Goal: Communication & Community: Answer question/provide support

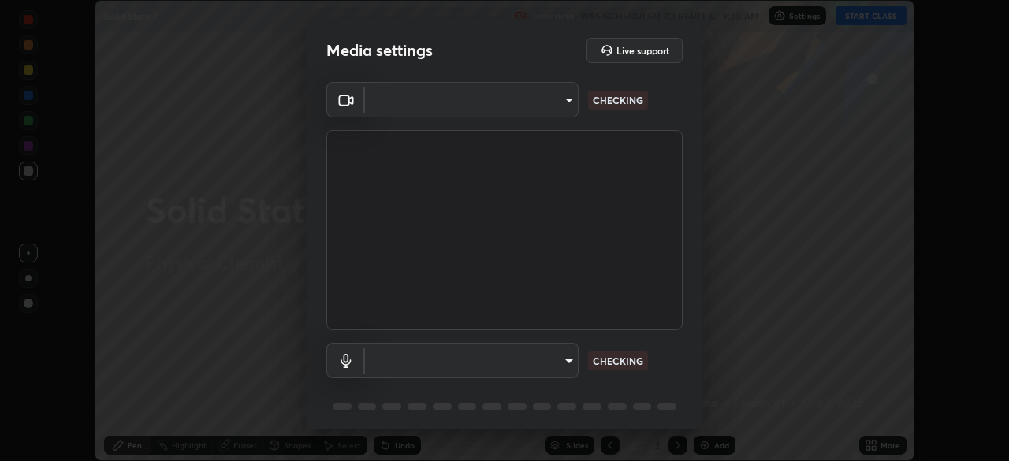
scroll to position [461, 1009]
type input "5a3b26b24554f8cf6e797ef24758c72d9ac35fc194b839c1ab14931f8614fd13"
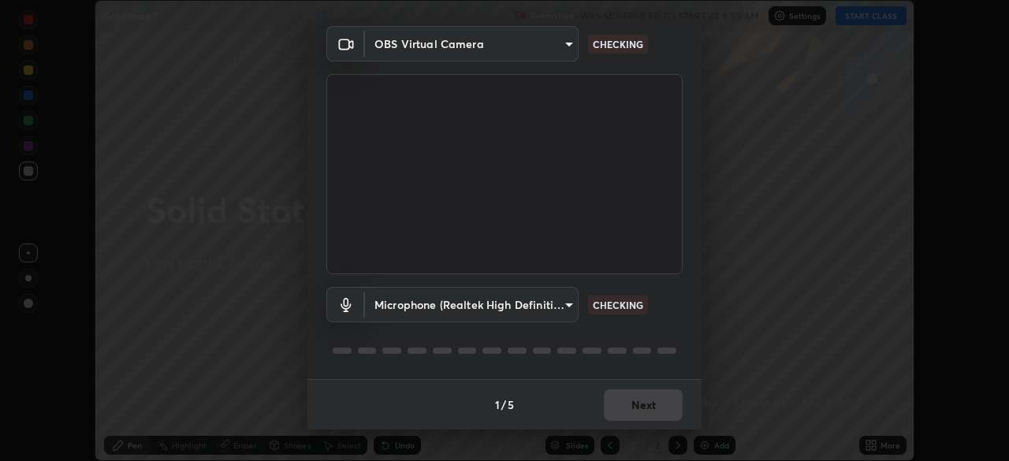
click at [564, 309] on body "Erase all Solid State 7 Recording WAS SCHEDULED TO START AT 9:30 AM Settings ST…" at bounding box center [504, 230] width 1009 height 461
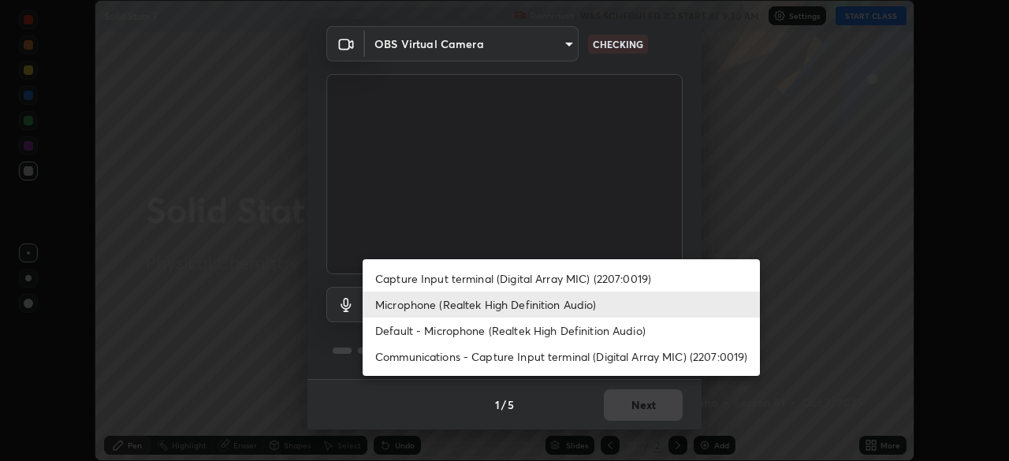
click at [561, 330] on li "Default - Microphone (Realtek High Definition Audio)" at bounding box center [561, 331] width 397 height 26
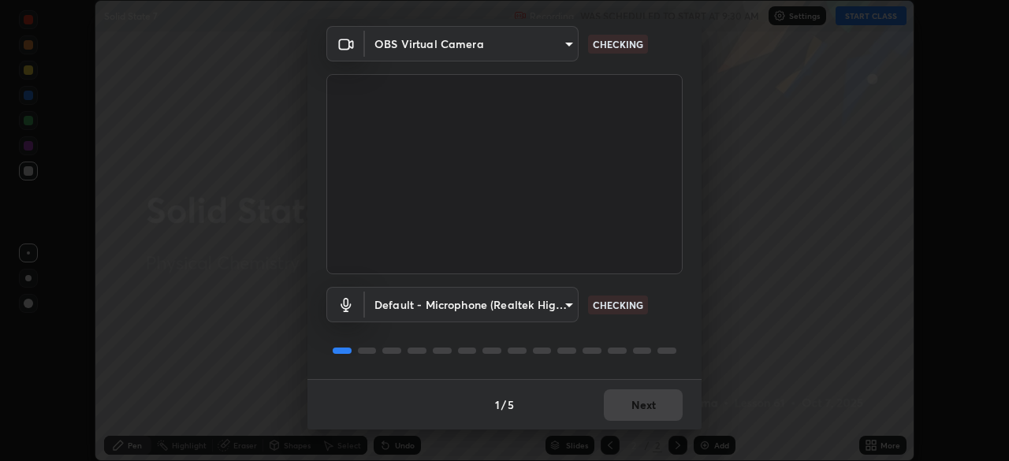
click at [560, 308] on body "Erase all Solid State 7 Recording WAS SCHEDULED TO START AT 9:30 AM Settings ST…" at bounding box center [504, 230] width 1009 height 461
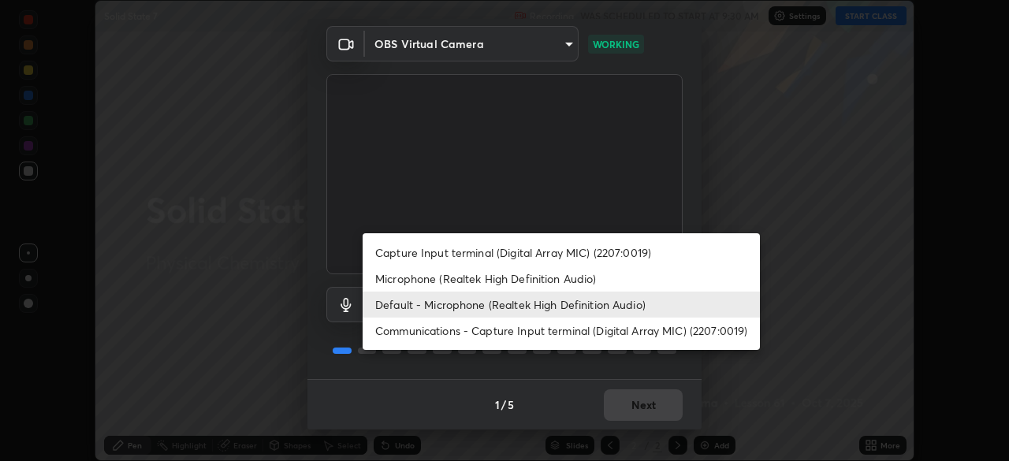
click at [570, 276] on li "Microphone (Realtek High Definition Audio)" at bounding box center [561, 279] width 397 height 26
type input "a2845f27f241d78e81142a5bcad2dd0661d1231b7acccdda9ee201247719edf7"
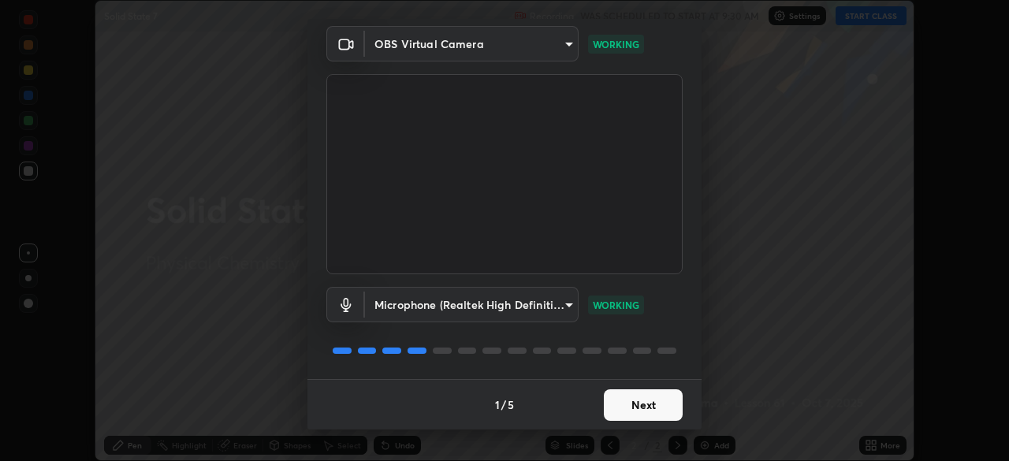
click at [664, 404] on button "Next" at bounding box center [643, 405] width 79 height 32
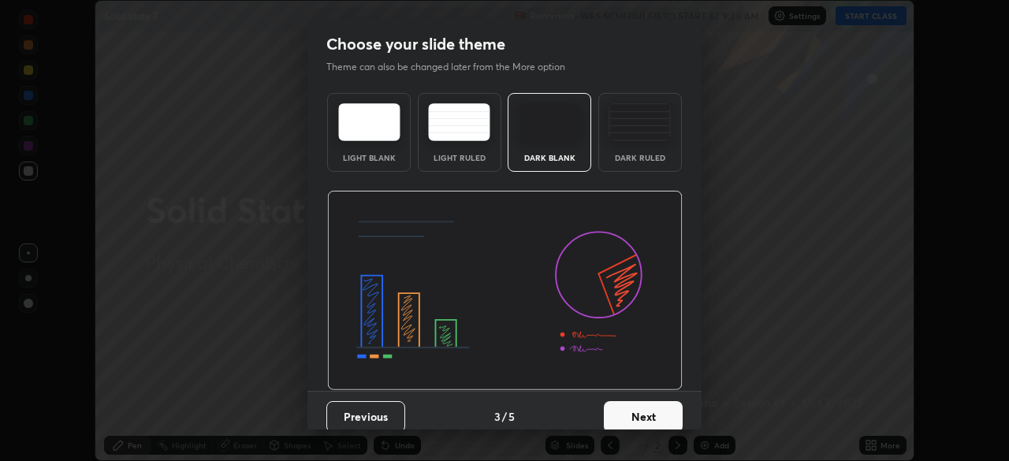
click at [659, 404] on button "Next" at bounding box center [643, 417] width 79 height 32
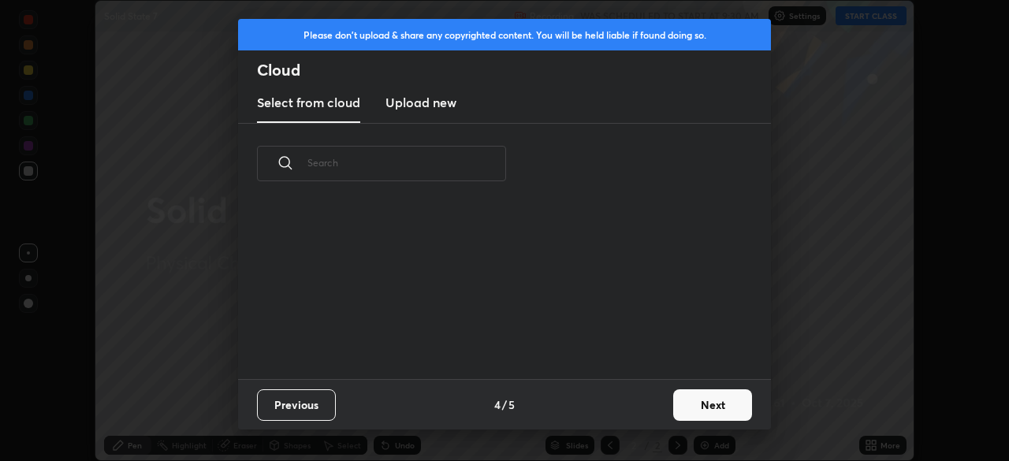
click at [647, 399] on div "Previous 4 / 5 Next" at bounding box center [504, 404] width 533 height 50
click at [681, 396] on button "Next" at bounding box center [712, 405] width 79 height 32
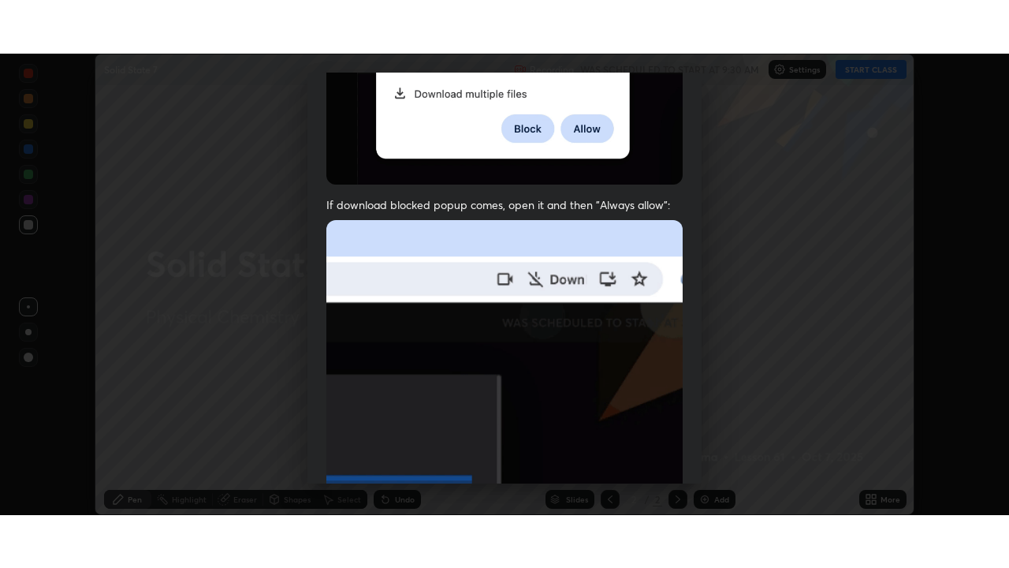
scroll to position [378, 0]
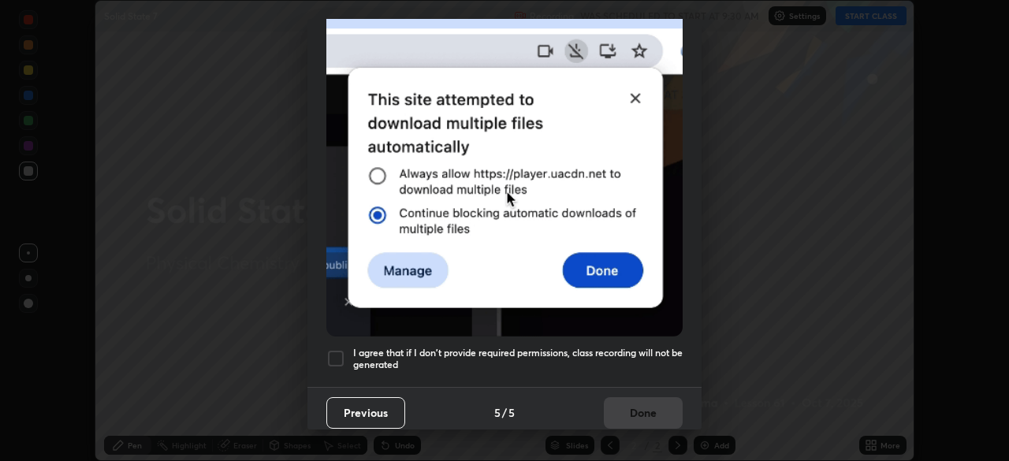
click at [650, 347] on h5 "I agree that if I don't provide required permissions, class recording will not …" at bounding box center [518, 359] width 330 height 24
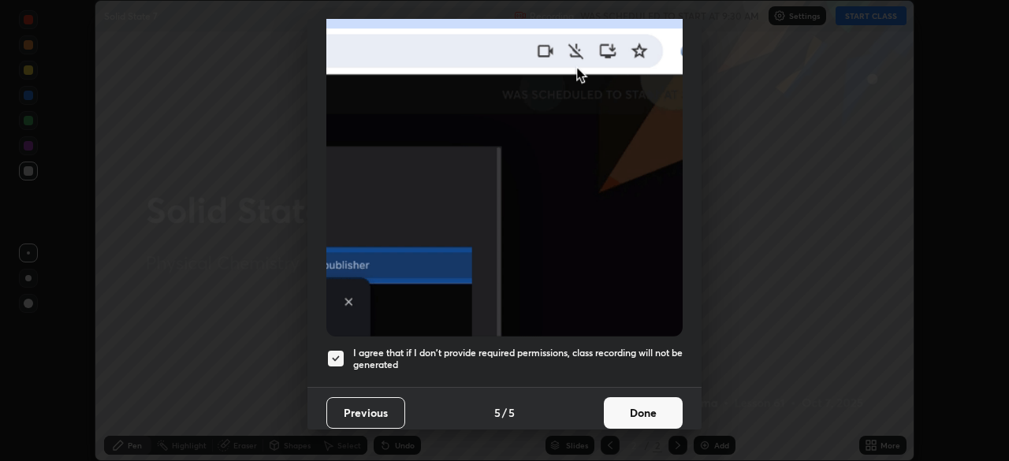
click at [621, 405] on button "Done" at bounding box center [643, 413] width 79 height 32
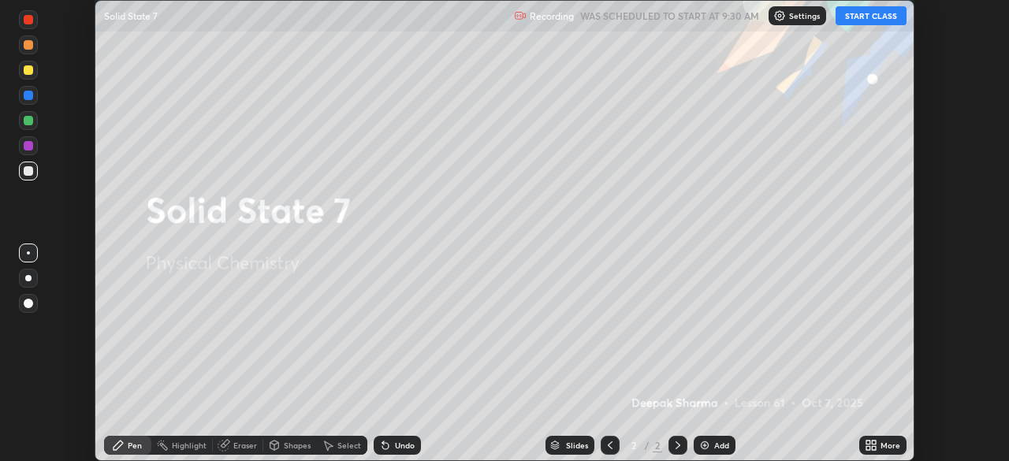
click at [888, 17] on button "START CLASS" at bounding box center [871, 15] width 71 height 19
click at [878, 446] on div "More" at bounding box center [882, 445] width 47 height 19
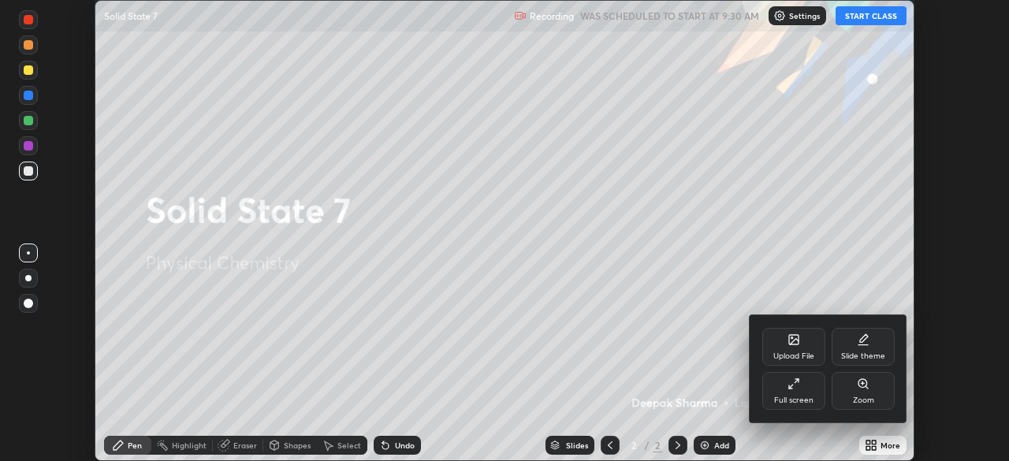
click at [797, 390] on div "Full screen" at bounding box center [793, 391] width 63 height 38
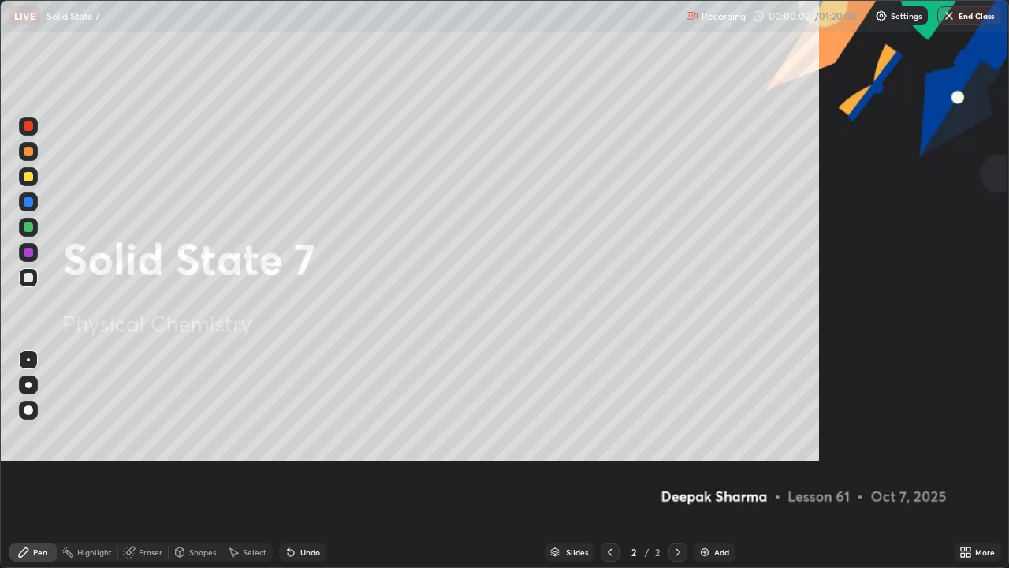
scroll to position [568, 1009]
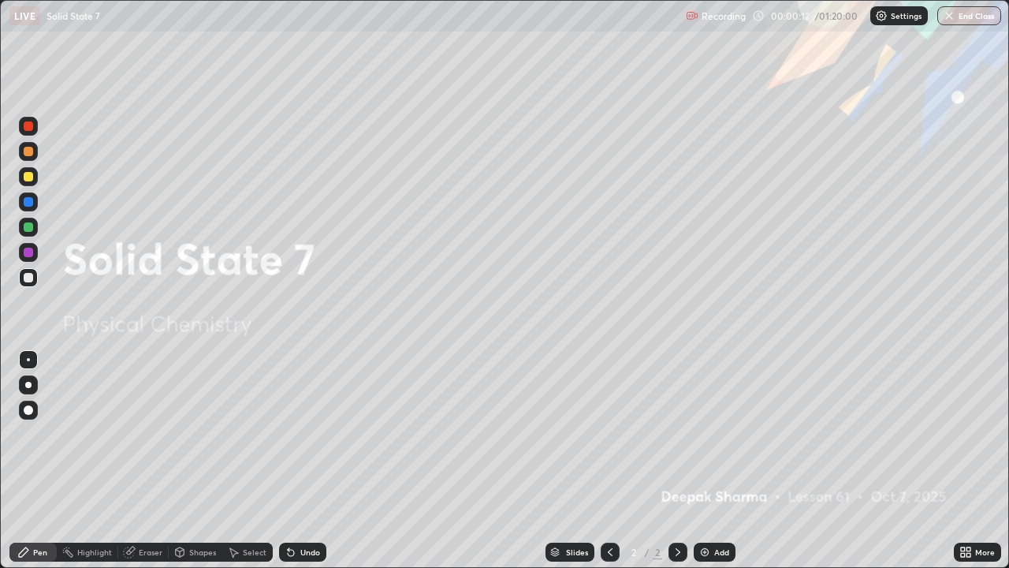
click at [968, 460] on icon at bounding box center [965, 551] width 13 height 13
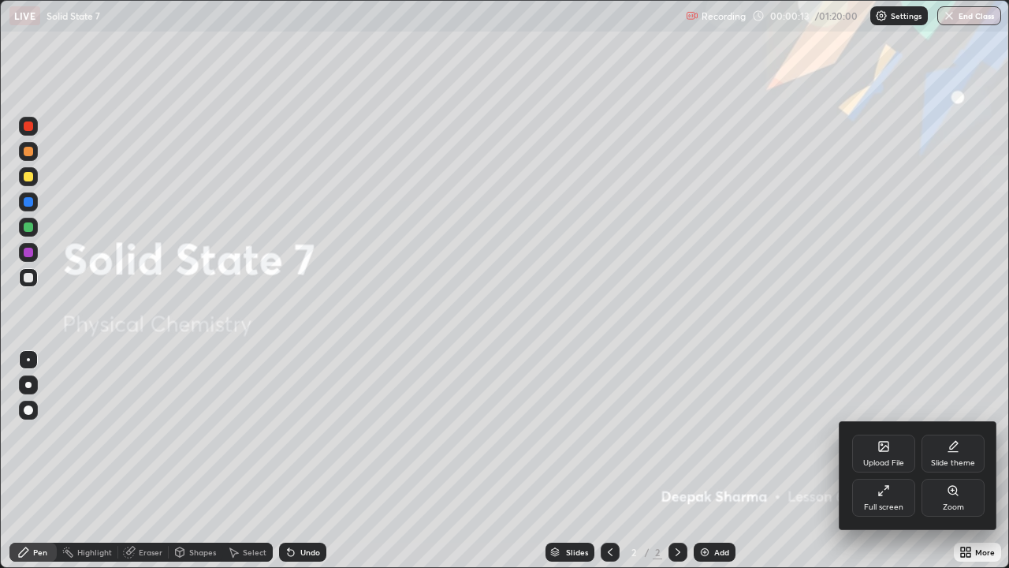
click at [889, 456] on div "Upload File" at bounding box center [883, 453] width 63 height 38
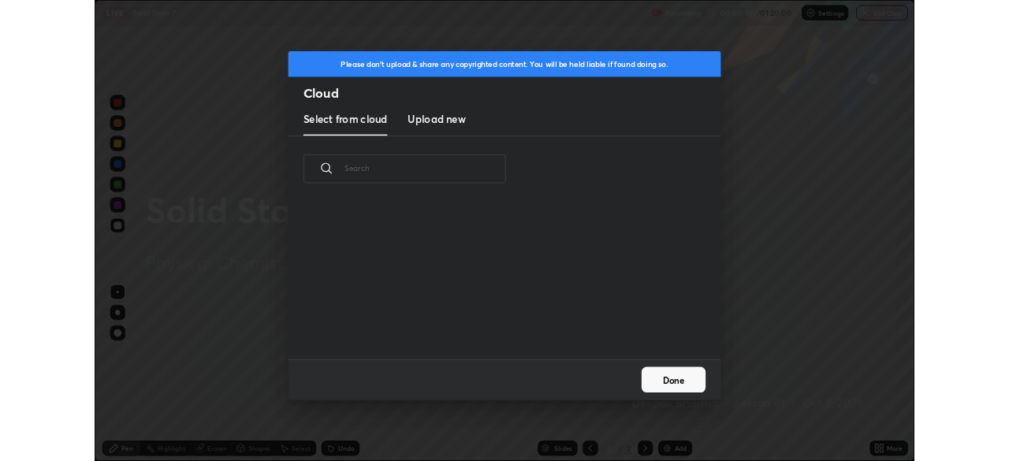
scroll to position [194, 506]
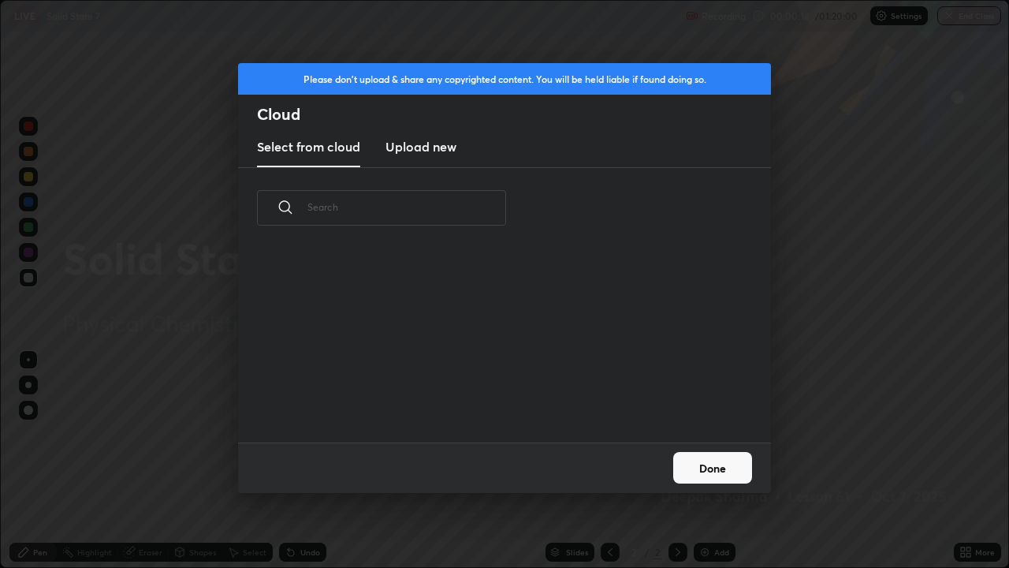
click at [442, 155] on h3 "Upload new" at bounding box center [420, 146] width 71 height 19
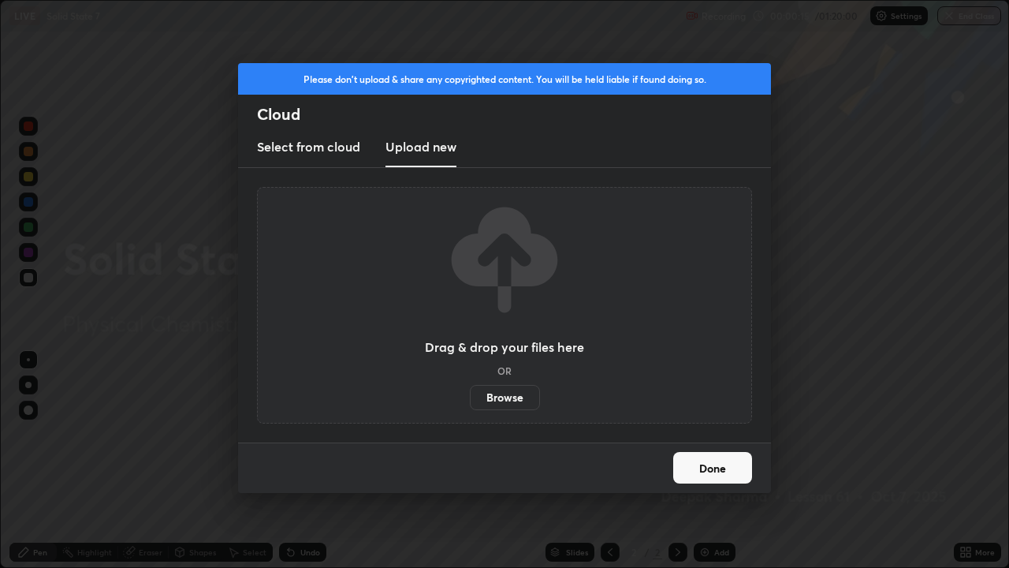
click at [497, 397] on label "Browse" at bounding box center [505, 397] width 70 height 25
click at [470, 397] on input "Browse" at bounding box center [470, 397] width 0 height 25
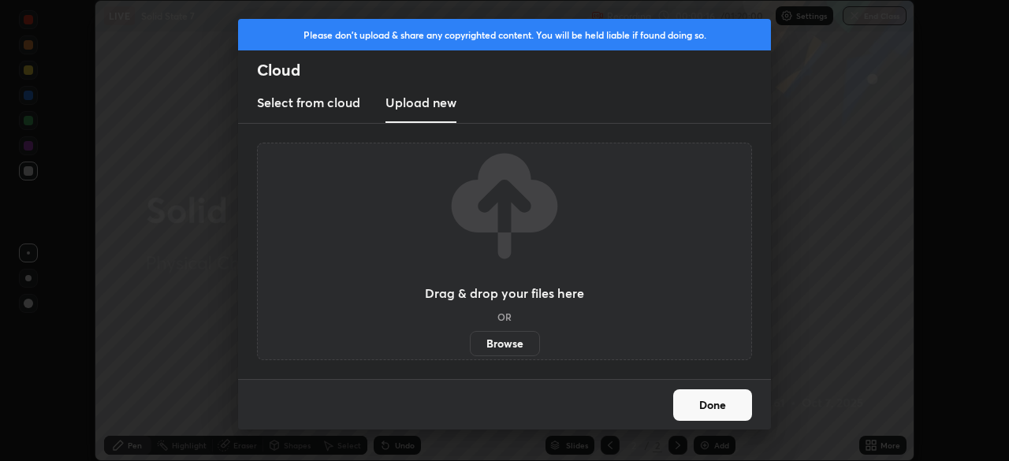
scroll to position [78368, 77820]
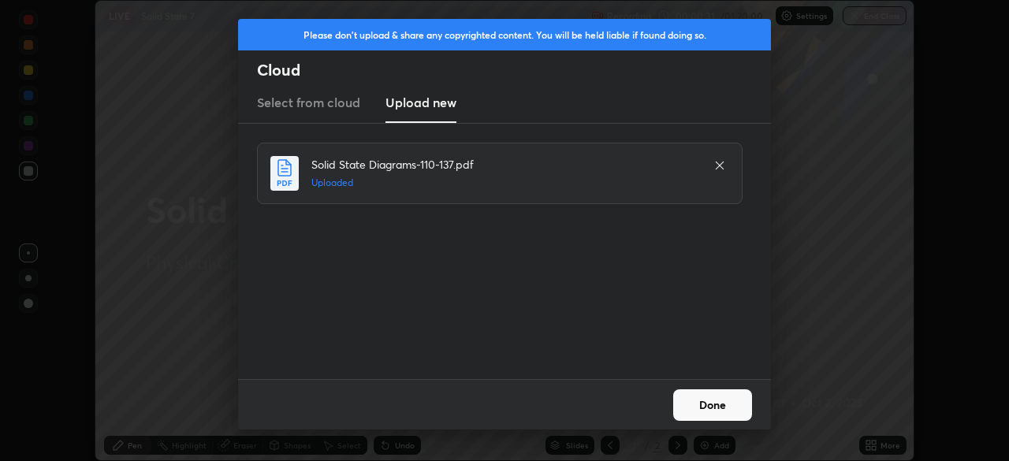
click at [704, 405] on button "Done" at bounding box center [712, 405] width 79 height 32
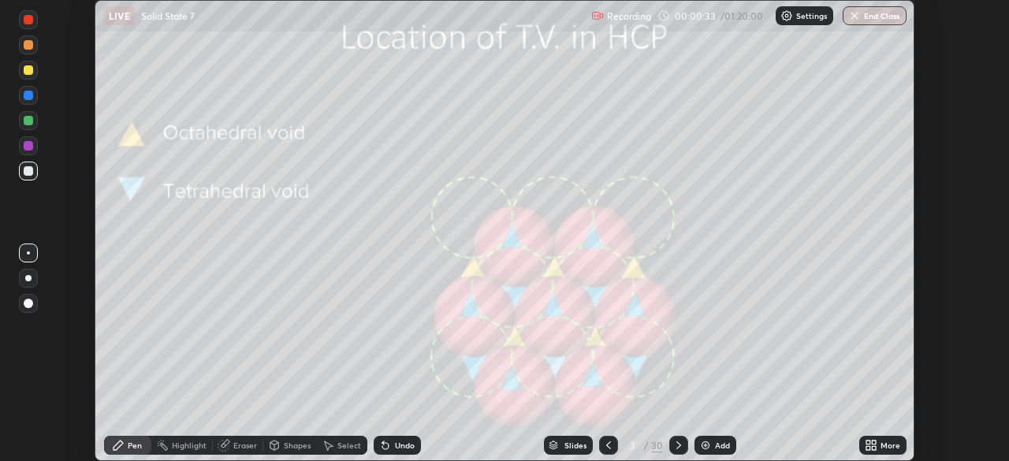
click at [576, 445] on div "Slides" at bounding box center [575, 445] width 22 height 8
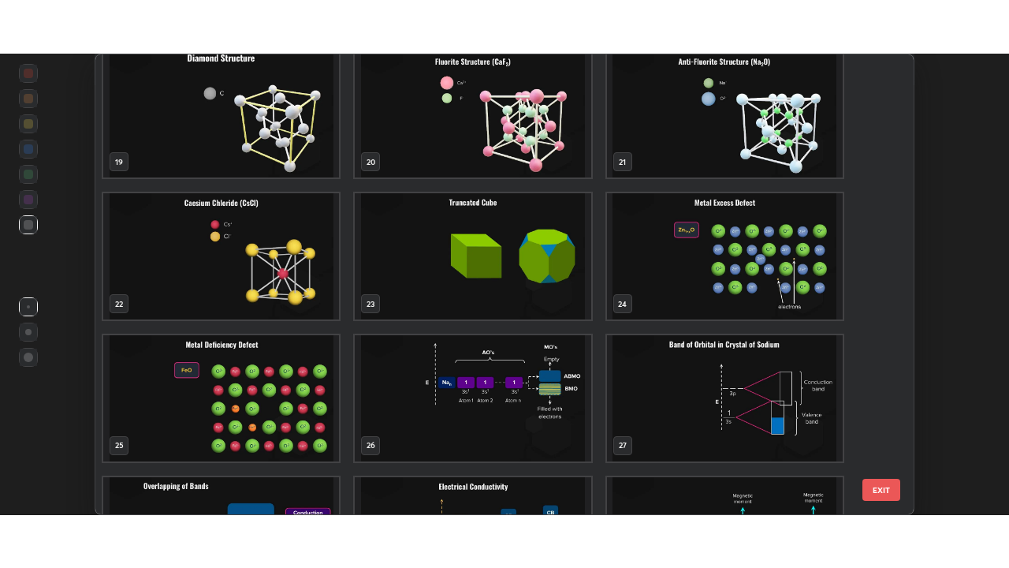
scroll to position [863, 0]
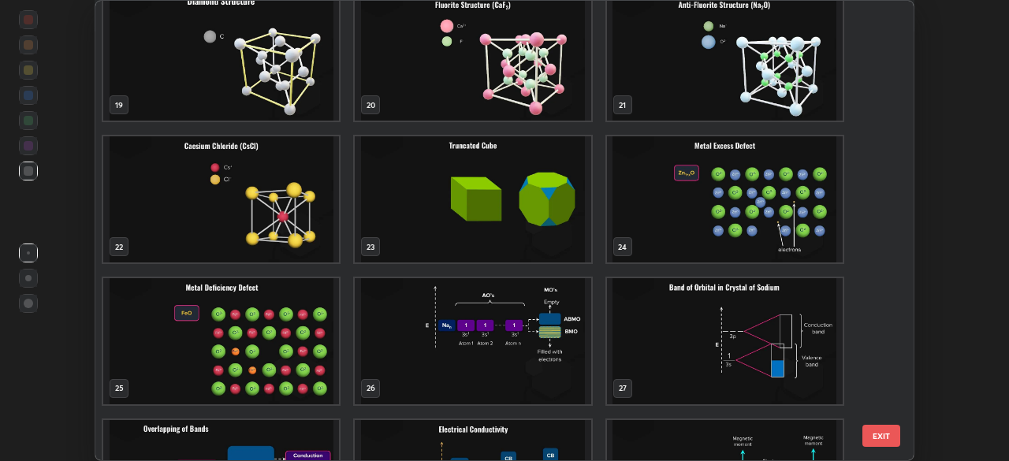
click at [563, 232] on img "grid" at bounding box center [473, 199] width 236 height 126
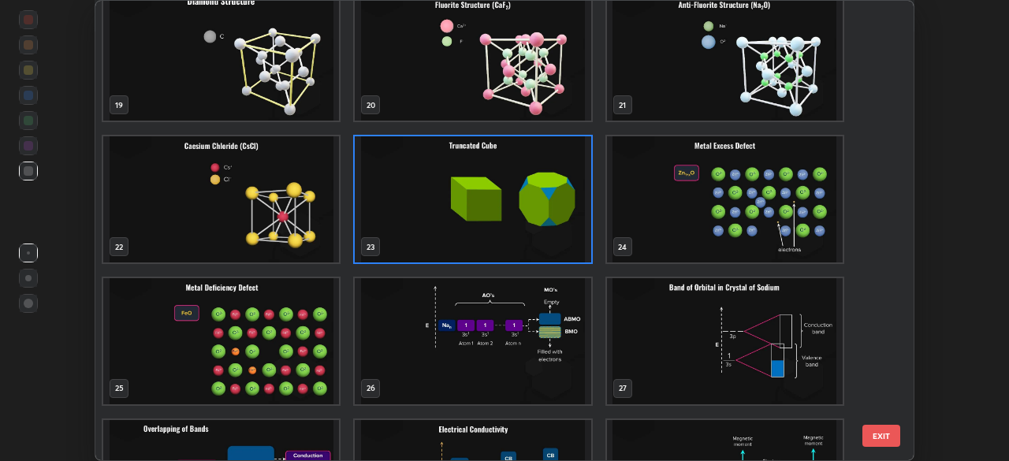
click at [568, 229] on img "grid" at bounding box center [473, 199] width 236 height 126
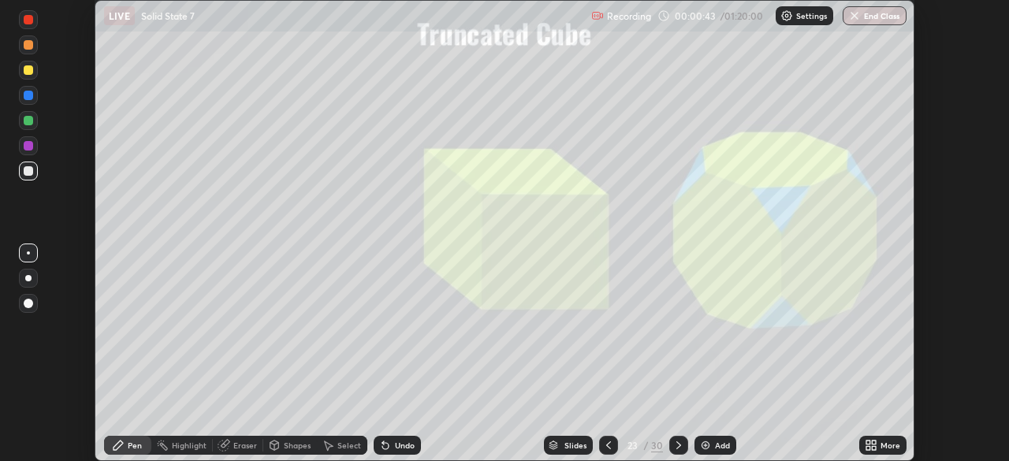
click at [873, 448] on icon at bounding box center [874, 448] width 4 height 4
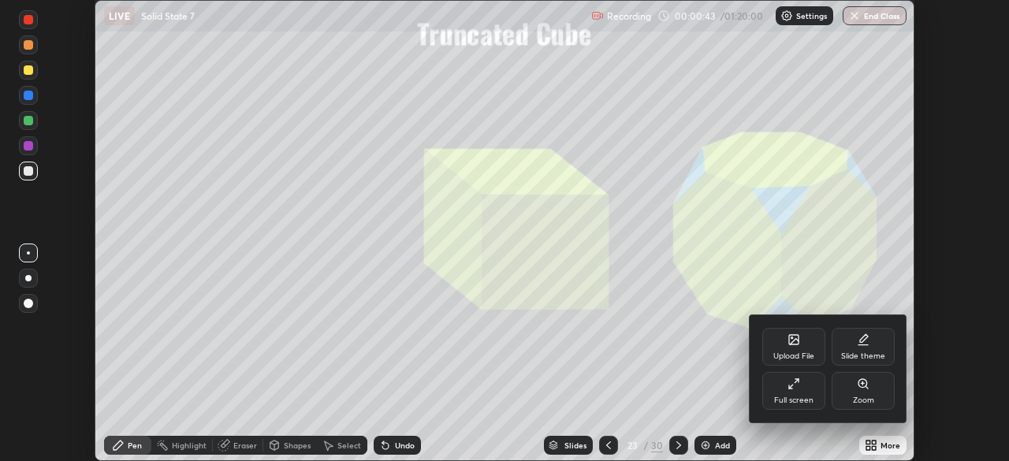
click at [792, 386] on icon at bounding box center [793, 384] width 13 height 13
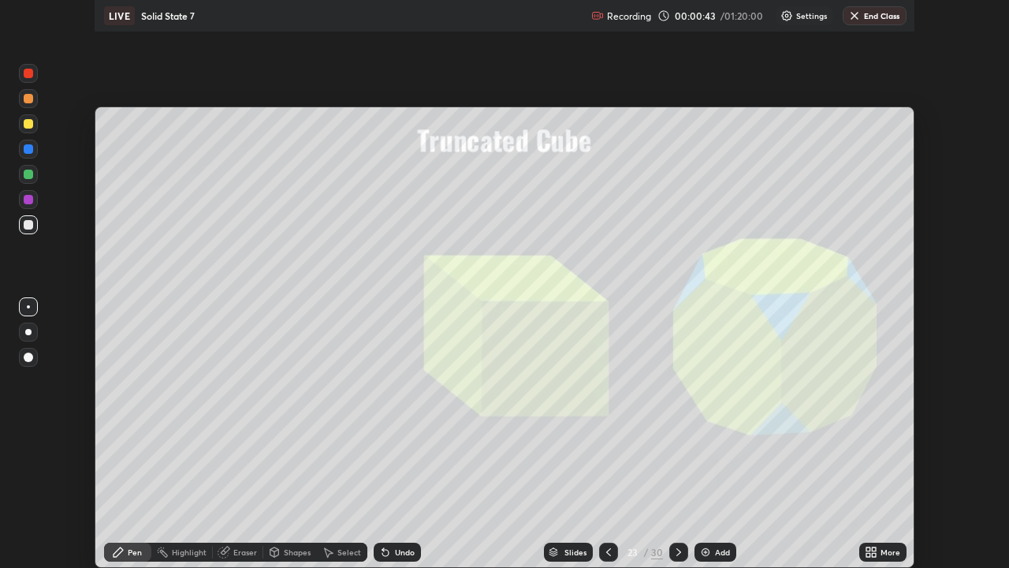
scroll to position [568, 1009]
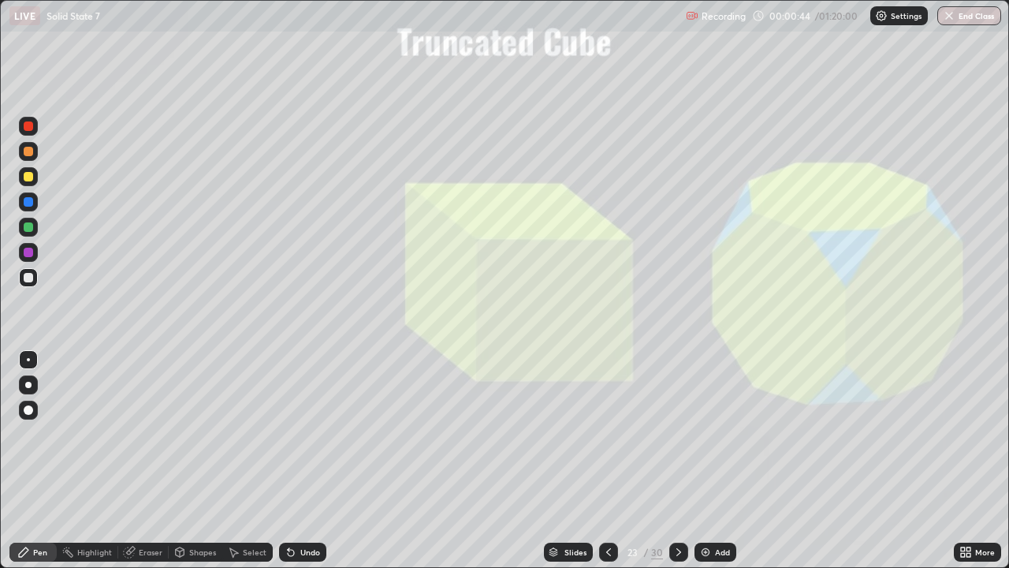
click at [706, 460] on img at bounding box center [705, 551] width 13 height 13
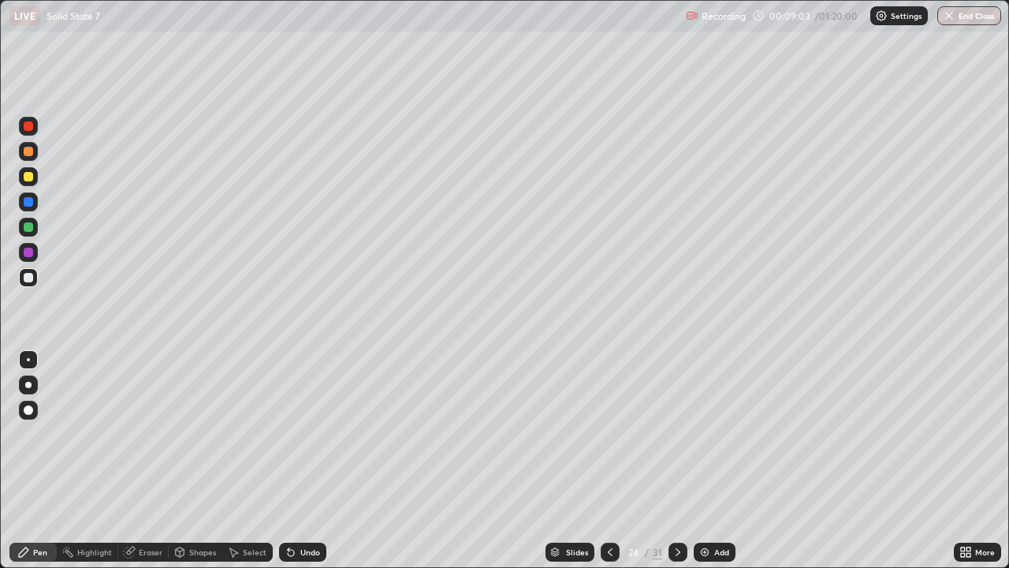
click at [38, 173] on div at bounding box center [28, 176] width 25 height 25
click at [40, 222] on div at bounding box center [28, 226] width 25 height 25
click at [702, 460] on img at bounding box center [704, 551] width 13 height 13
click at [36, 178] on div at bounding box center [28, 176] width 19 height 19
click at [30, 225] on div at bounding box center [28, 226] width 9 height 9
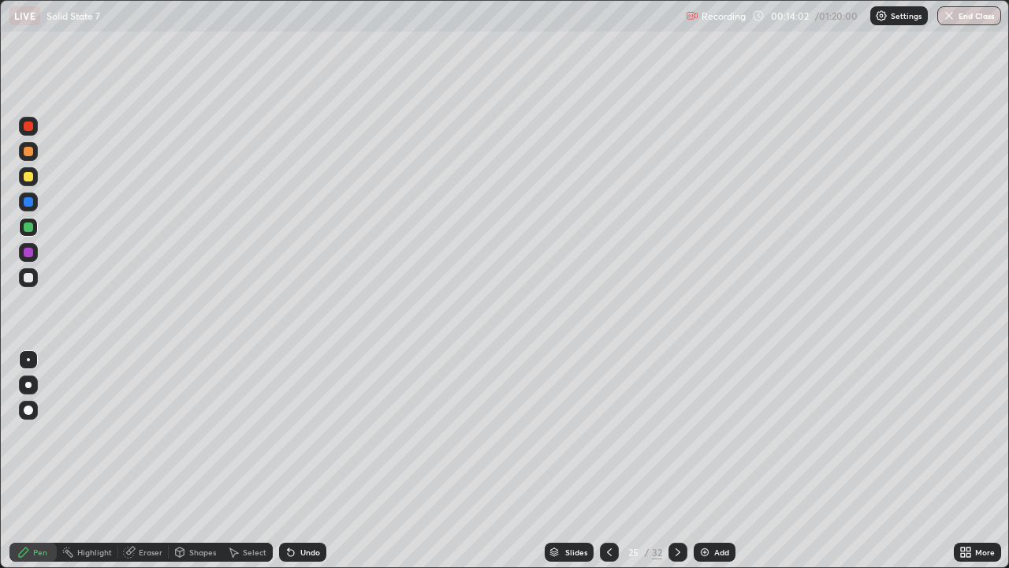
click at [304, 460] on div "Undo" at bounding box center [310, 552] width 20 height 8
click at [36, 154] on div at bounding box center [28, 151] width 19 height 19
click at [35, 249] on div at bounding box center [28, 252] width 19 height 19
click at [29, 202] on div at bounding box center [28, 201] width 9 height 9
click at [300, 460] on div "Undo" at bounding box center [310, 552] width 20 height 8
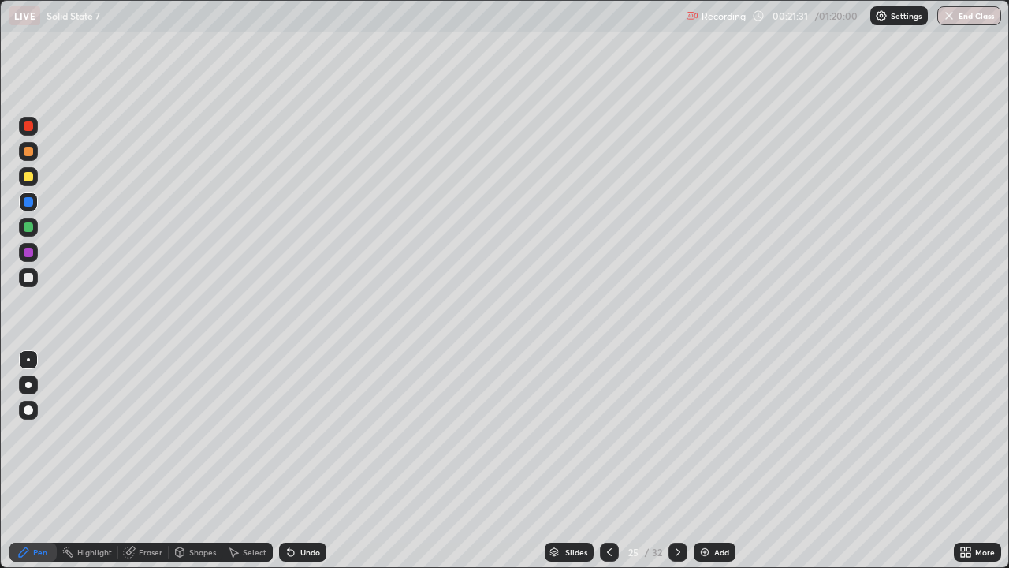
click at [709, 460] on img at bounding box center [704, 551] width 13 height 13
click at [29, 177] on div at bounding box center [28, 176] width 9 height 9
click at [29, 229] on div at bounding box center [28, 226] width 9 height 9
click at [301, 460] on div "Undo" at bounding box center [310, 552] width 20 height 8
click at [36, 176] on div at bounding box center [28, 176] width 19 height 19
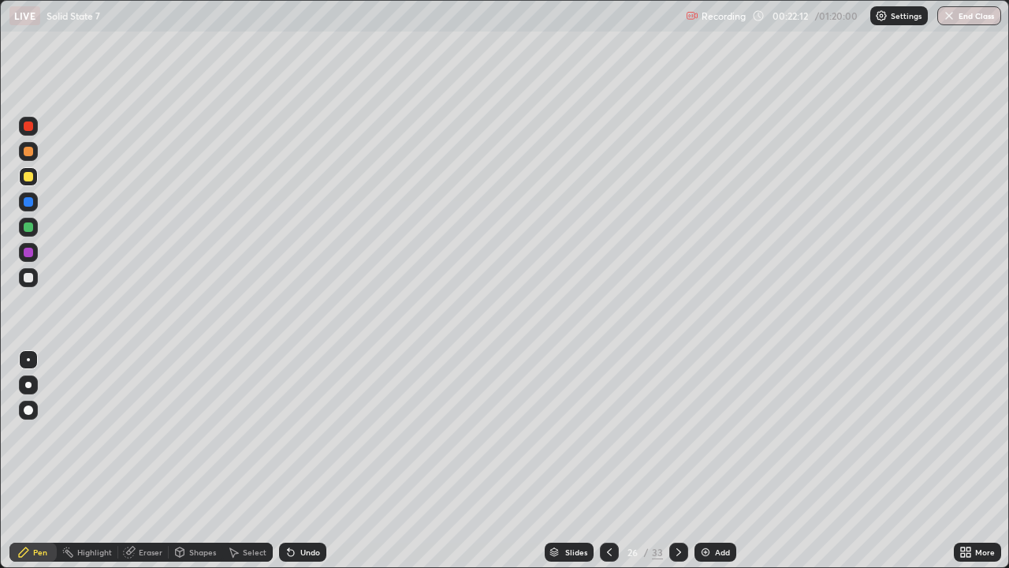
click at [35, 218] on div at bounding box center [28, 226] width 19 height 25
click at [29, 278] on div at bounding box center [28, 277] width 9 height 9
click at [150, 460] on div "Eraser" at bounding box center [151, 552] width 24 height 8
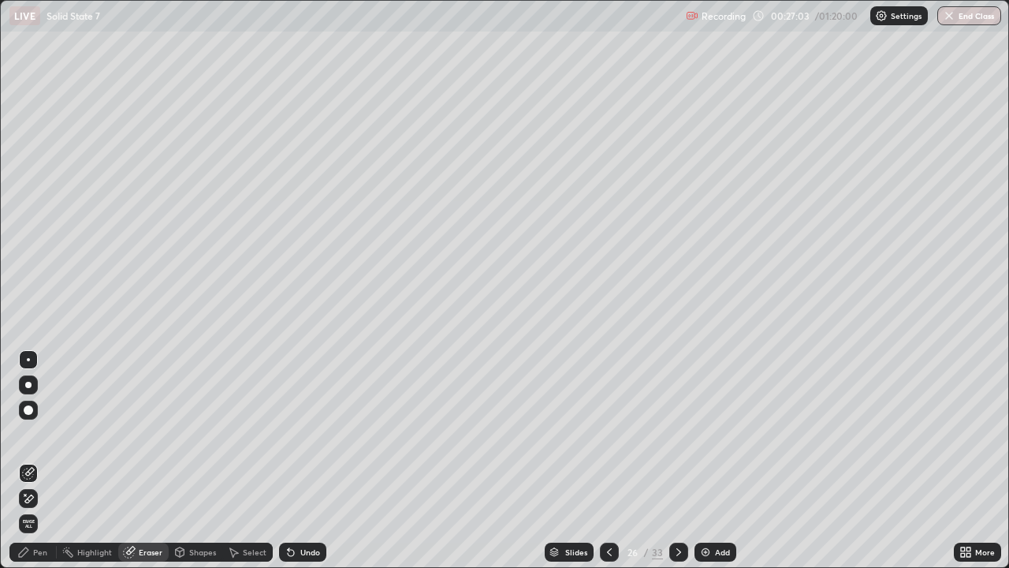
click at [609, 460] on icon at bounding box center [609, 552] width 5 height 8
click at [683, 460] on icon at bounding box center [678, 551] width 13 height 13
click at [45, 460] on div "Pen" at bounding box center [40, 552] width 14 height 8
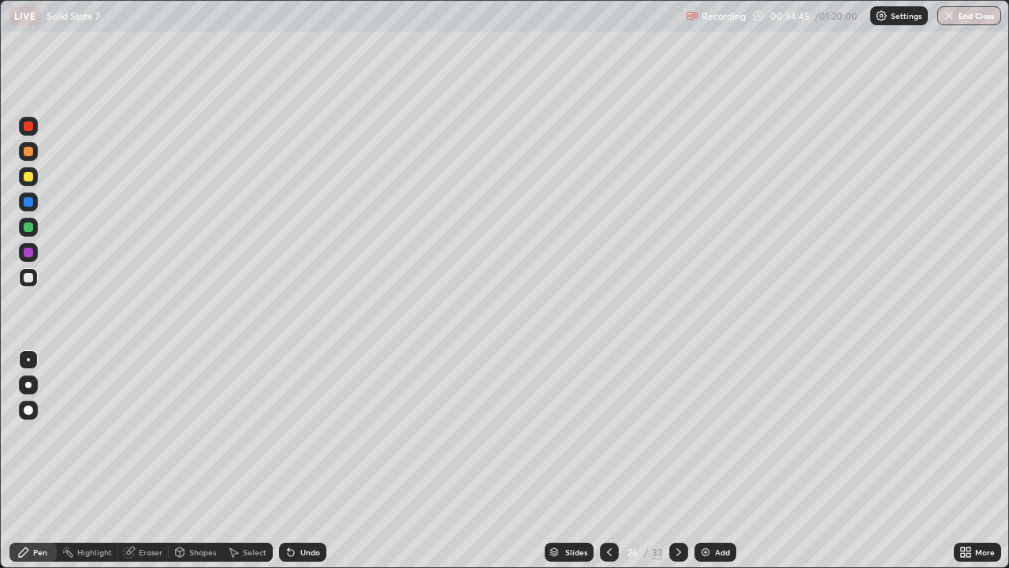
click at [705, 460] on img at bounding box center [705, 551] width 13 height 13
click at [29, 178] on div at bounding box center [28, 176] width 9 height 9
click at [302, 460] on div "Undo" at bounding box center [302, 551] width 47 height 19
click at [292, 460] on icon at bounding box center [291, 551] width 13 height 13
click at [29, 227] on div at bounding box center [28, 226] width 9 height 9
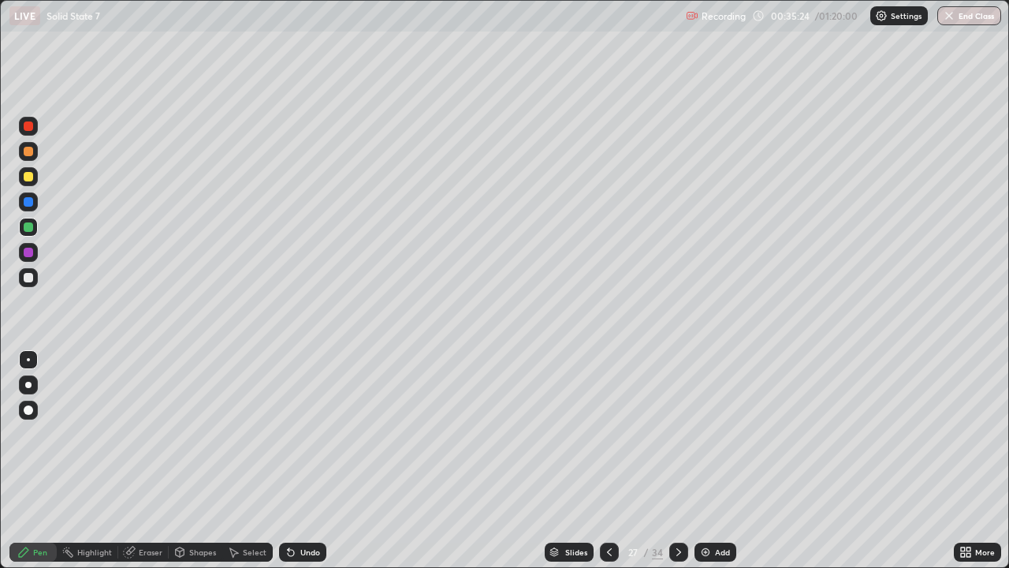
click at [145, 460] on div "Eraser" at bounding box center [151, 552] width 24 height 8
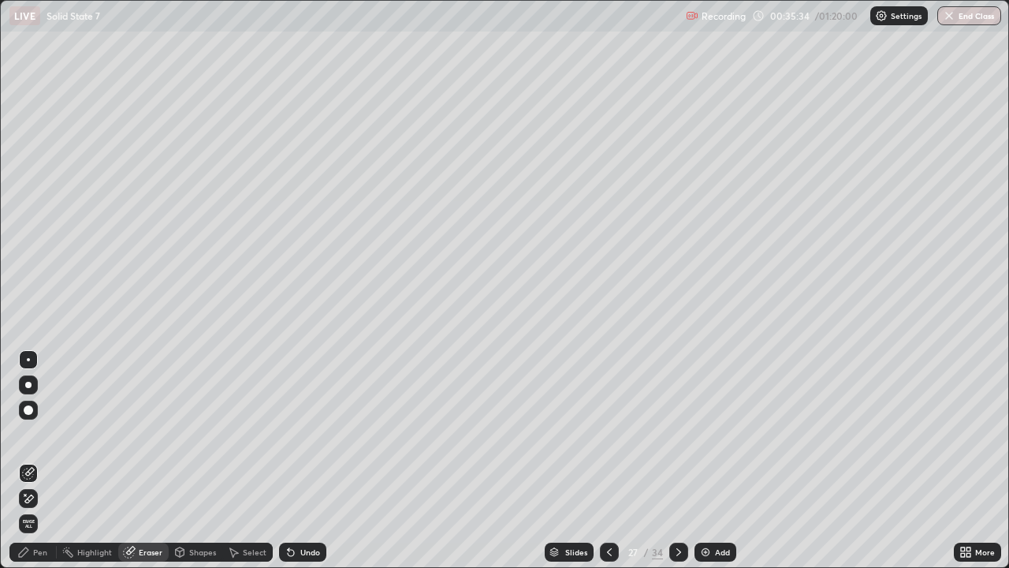
click at [43, 460] on div "Pen" at bounding box center [40, 552] width 14 height 8
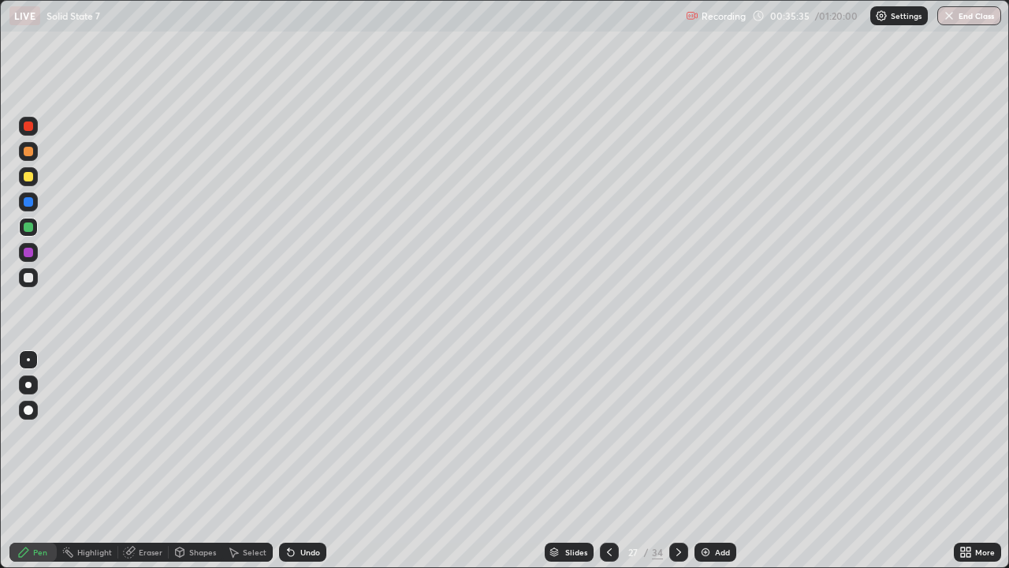
click at [32, 275] on div at bounding box center [28, 277] width 9 height 9
click at [147, 460] on div "Eraser" at bounding box center [151, 552] width 24 height 8
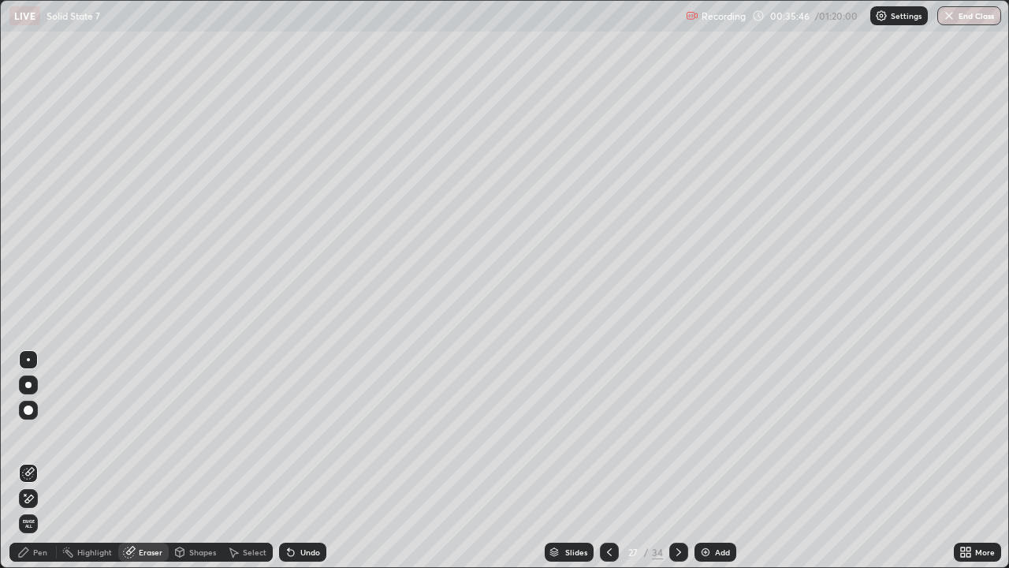
click at [38, 460] on div "Pen" at bounding box center [40, 552] width 14 height 8
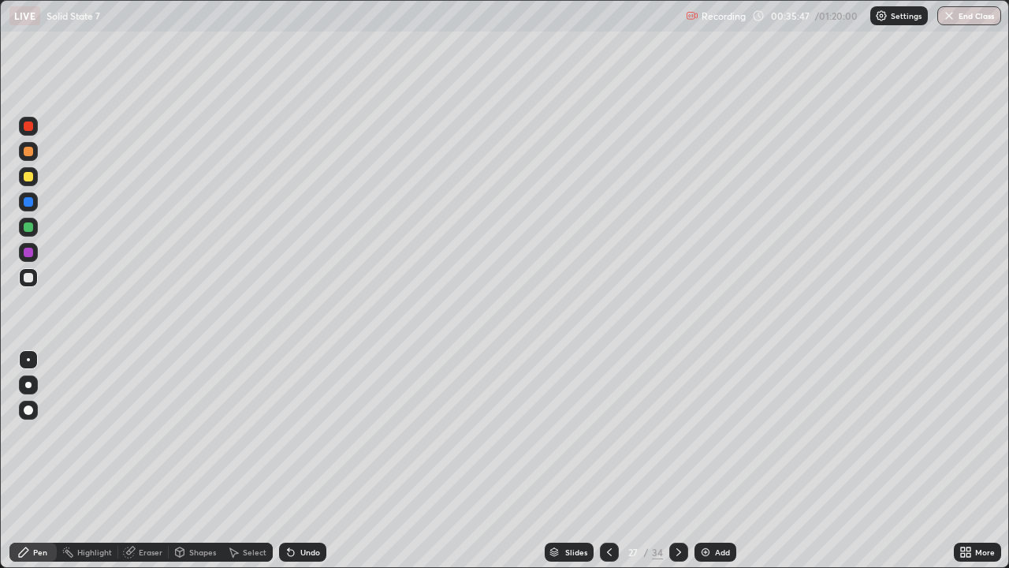
click at [36, 229] on div at bounding box center [28, 227] width 19 height 19
click at [609, 460] on icon at bounding box center [609, 551] width 13 height 13
click at [677, 460] on icon at bounding box center [678, 551] width 13 height 13
click at [605, 460] on icon at bounding box center [609, 551] width 13 height 13
click at [676, 460] on icon at bounding box center [678, 551] width 13 height 13
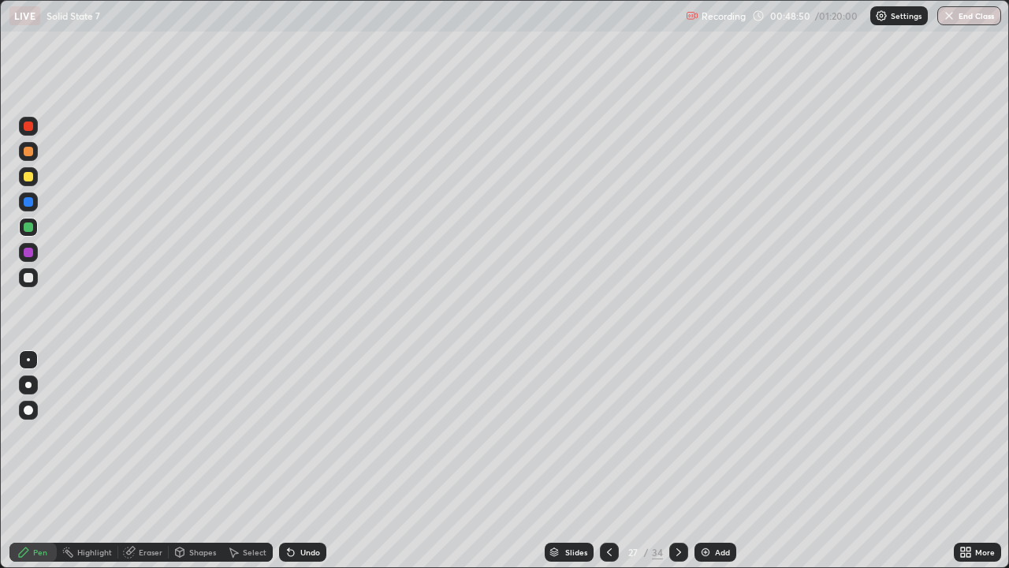
click at [608, 460] on icon at bounding box center [609, 551] width 13 height 13
click at [681, 460] on div at bounding box center [678, 552] width 19 height 32
click at [659, 460] on div "34" at bounding box center [657, 552] width 11 height 14
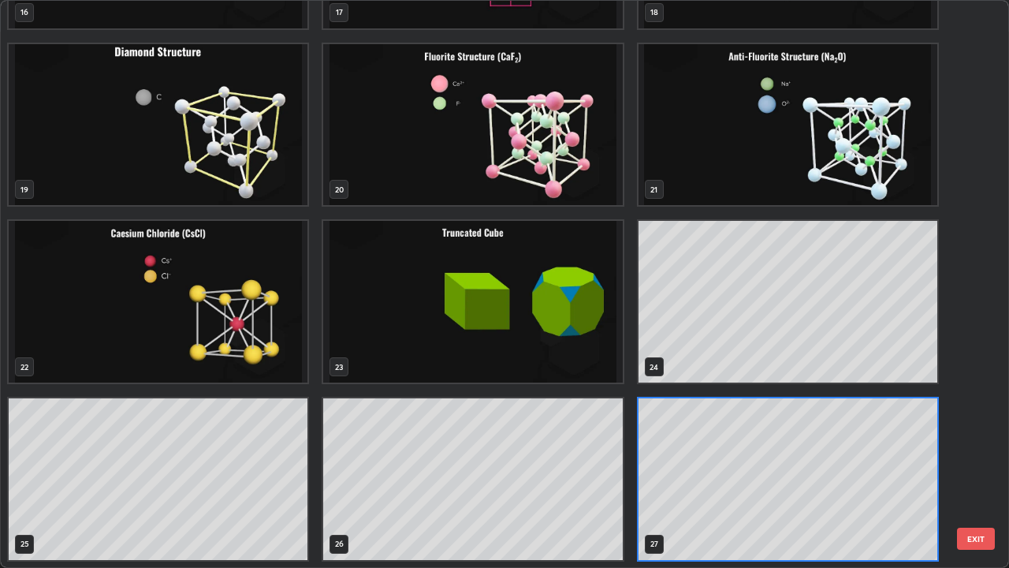
scroll to position [561, 1000]
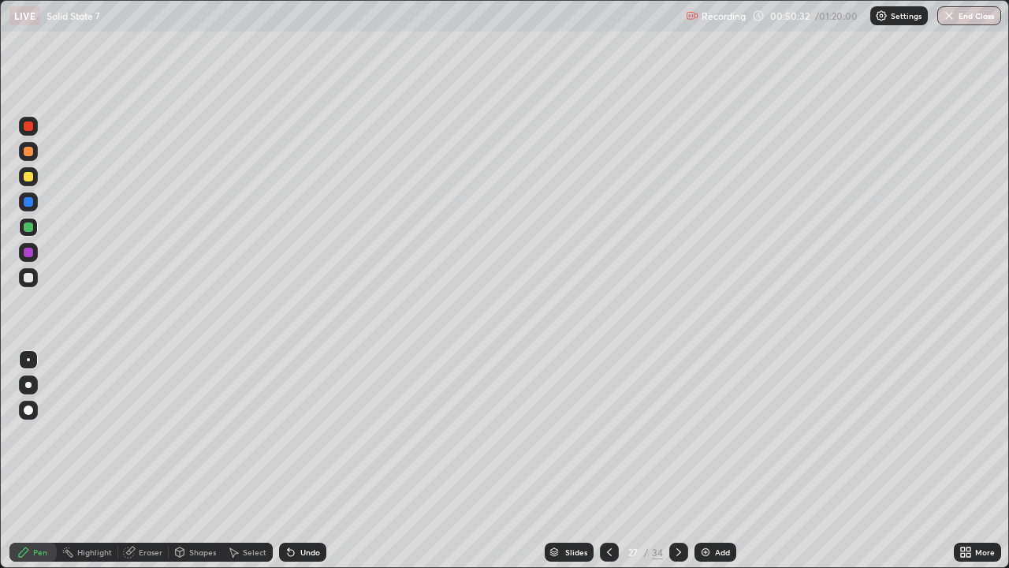
click at [676, 460] on icon at bounding box center [678, 551] width 13 height 13
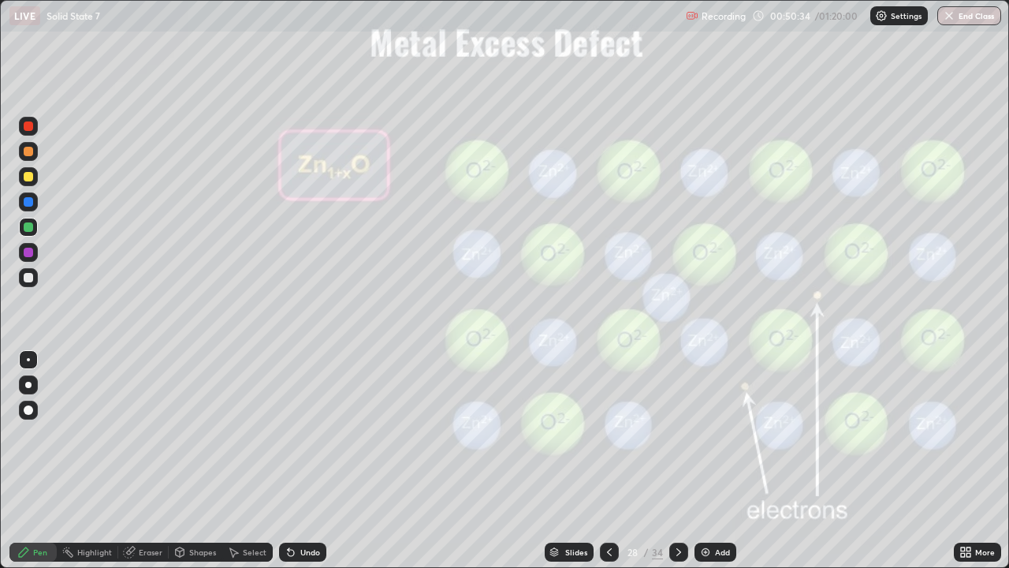
click at [605, 460] on div at bounding box center [609, 551] width 19 height 19
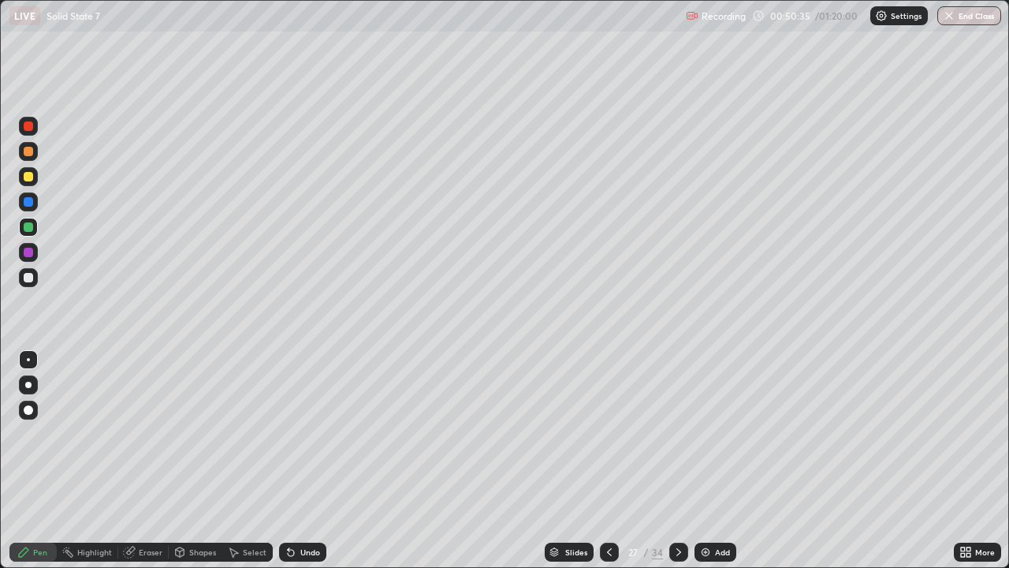
click at [710, 460] on div "Add" at bounding box center [715, 551] width 42 height 19
click at [36, 177] on div at bounding box center [28, 176] width 19 height 19
click at [37, 225] on div at bounding box center [28, 227] width 19 height 19
click at [32, 277] on div at bounding box center [28, 277] width 9 height 9
click at [34, 251] on div at bounding box center [28, 252] width 19 height 19
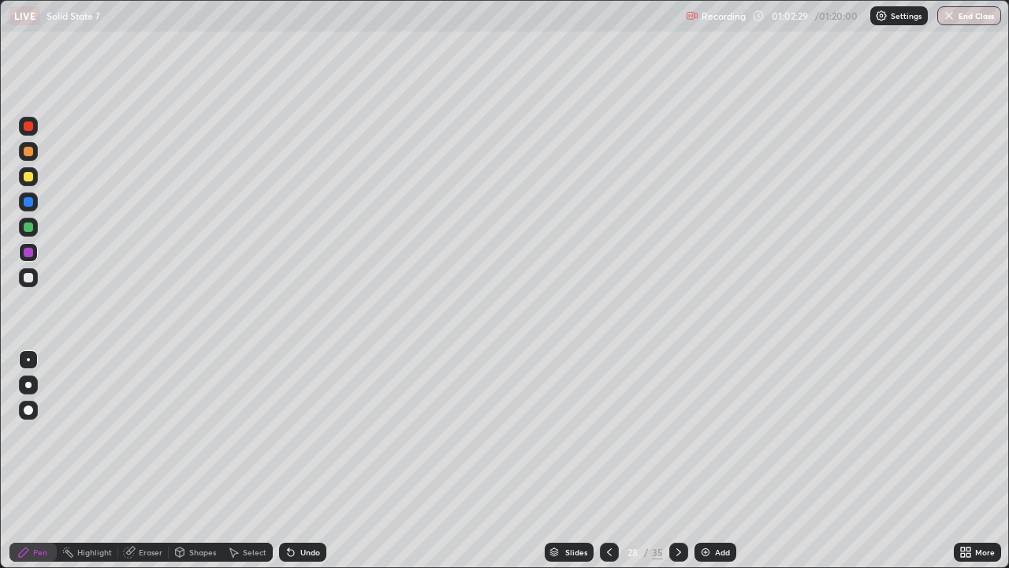
click at [682, 460] on div at bounding box center [678, 551] width 19 height 19
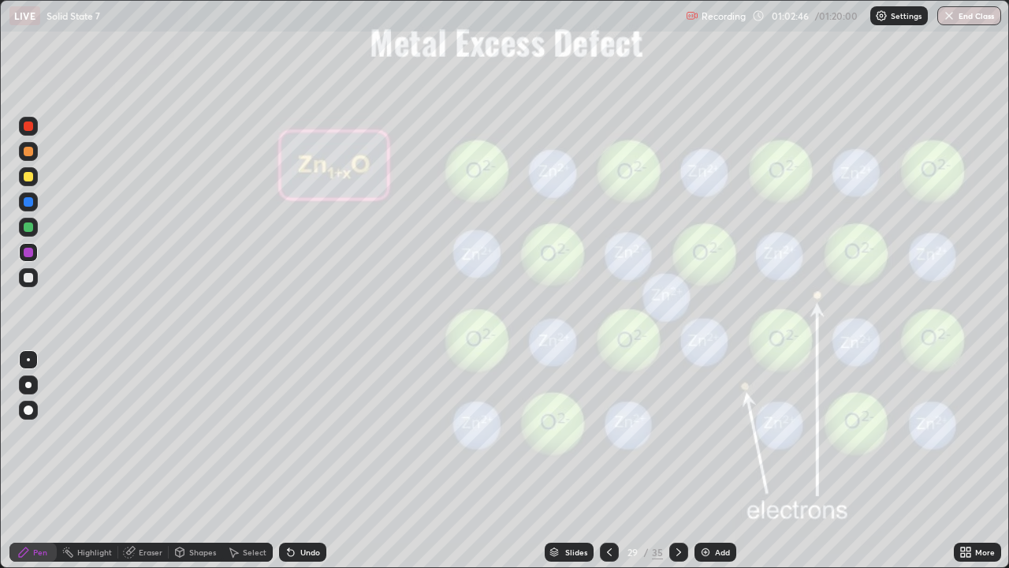
click at [32, 274] on div at bounding box center [28, 277] width 9 height 9
click at [679, 460] on div at bounding box center [678, 551] width 19 height 19
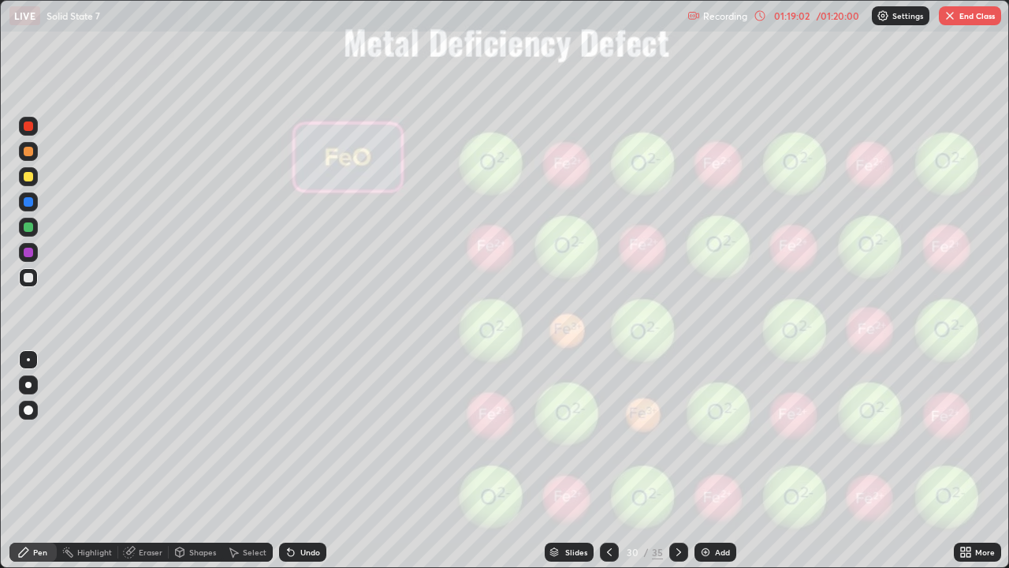
click at [966, 9] on button "End Class" at bounding box center [970, 15] width 62 height 19
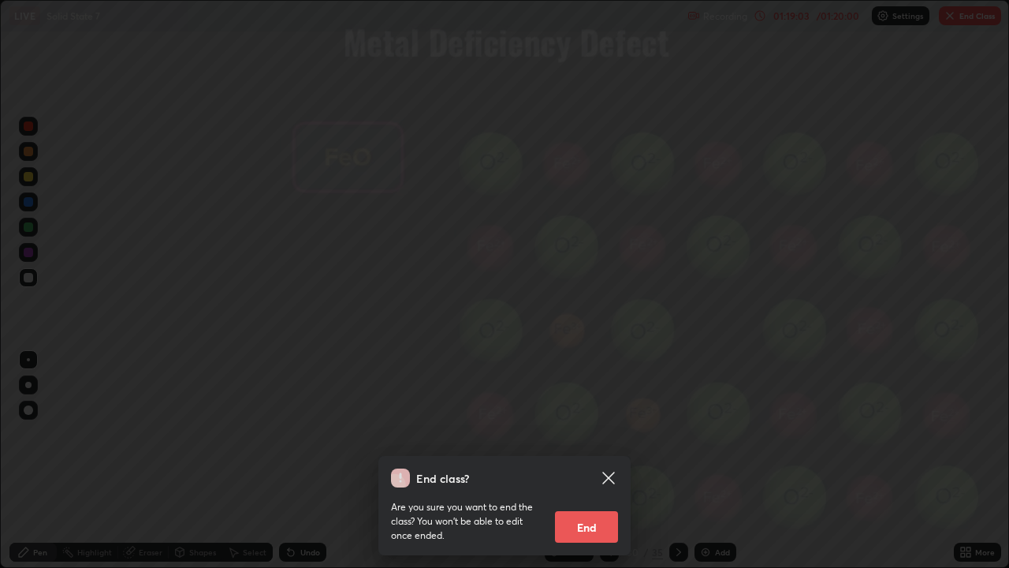
click at [962, 14] on div "End class? Are you sure you want to end the class? You won’t be able to edit on…" at bounding box center [504, 284] width 1009 height 568
click at [957, 14] on div at bounding box center [504, 284] width 1009 height 568
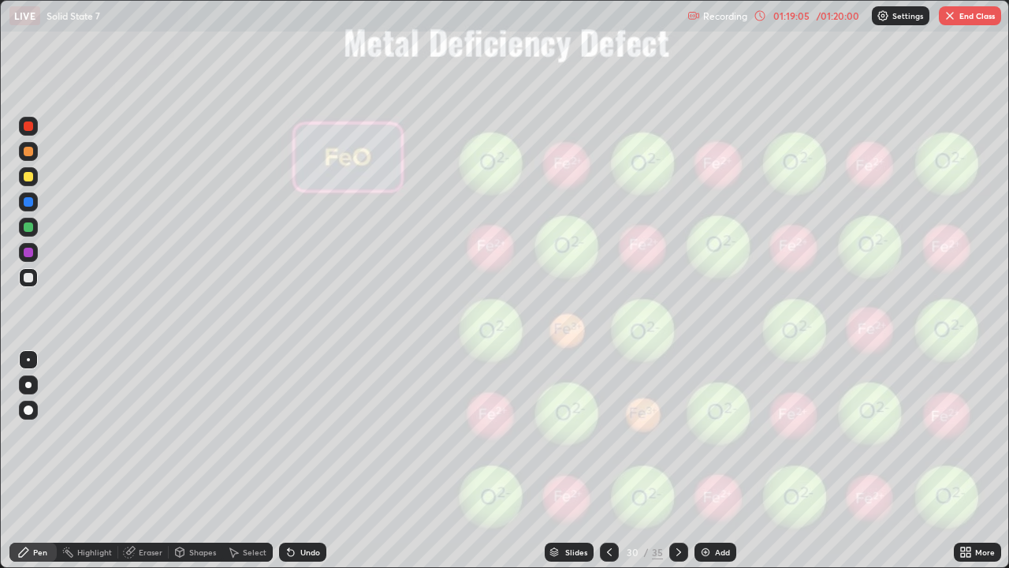
click at [951, 20] on img "button" at bounding box center [950, 15] width 13 height 13
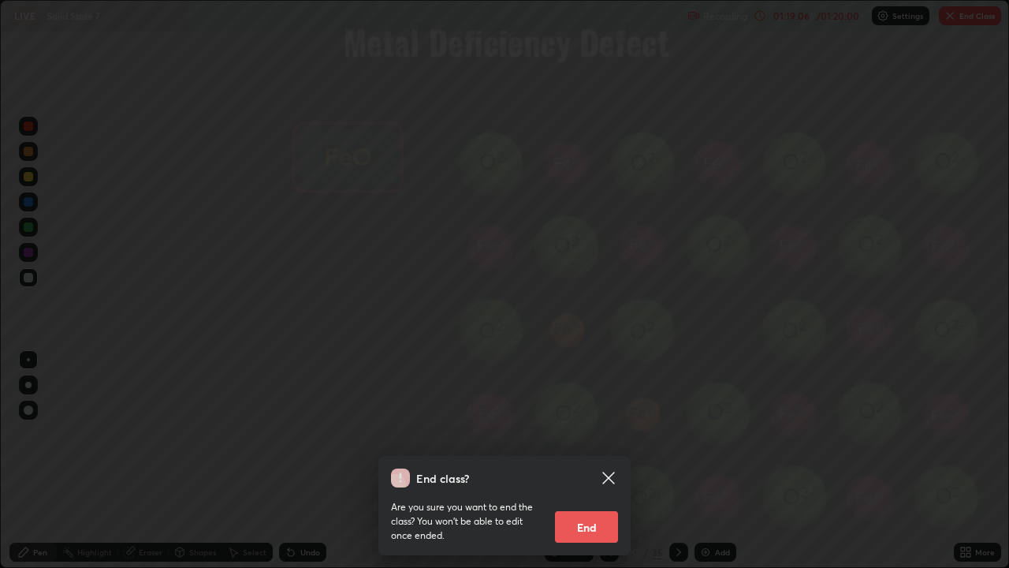
click at [591, 460] on button "End" at bounding box center [586, 527] width 63 height 32
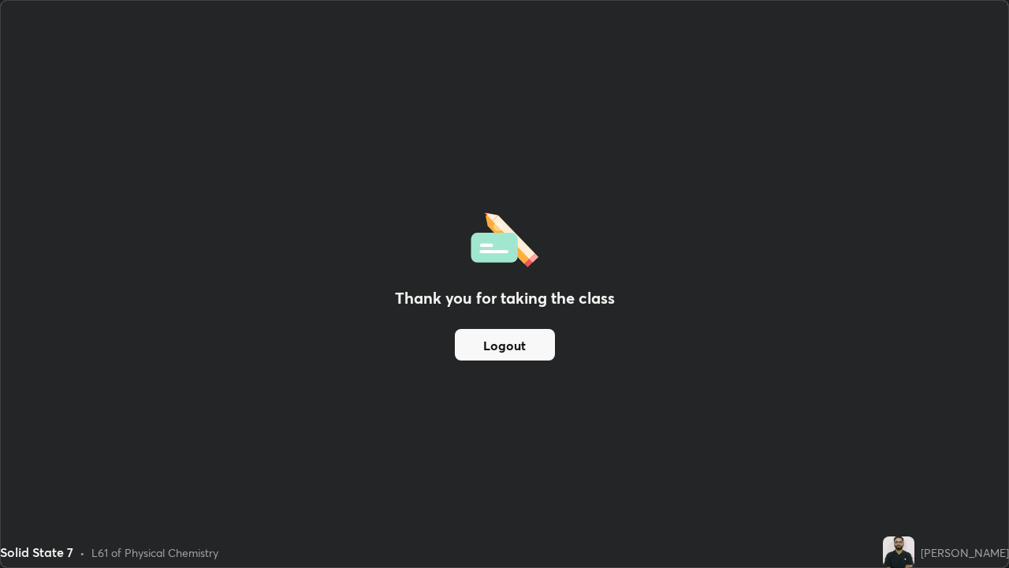
click at [589, 460] on div "Thank you for taking the class Logout" at bounding box center [504, 284] width 1007 height 566
click at [478, 346] on button "Logout" at bounding box center [505, 345] width 100 height 32
click at [487, 351] on button "Logout" at bounding box center [505, 345] width 100 height 32
